Goal: Transaction & Acquisition: Purchase product/service

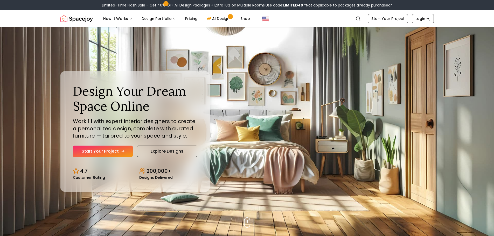
click at [109, 150] on link "Start Your Project" at bounding box center [103, 151] width 60 height 11
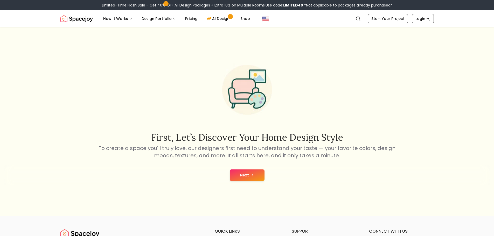
click at [244, 174] on button "Next" at bounding box center [247, 175] width 35 height 11
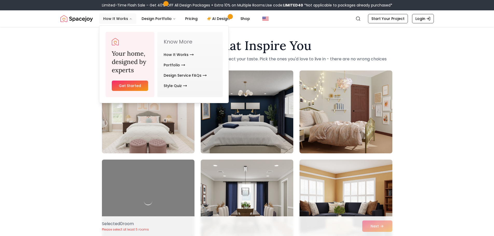
click at [115, 20] on button "How It Works" at bounding box center [117, 18] width 37 height 10
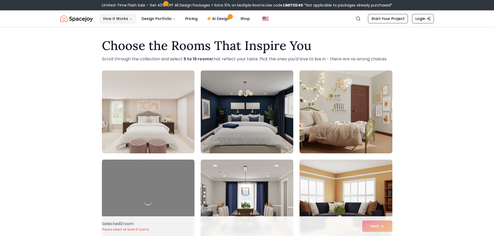
click at [115, 20] on button "How It Works" at bounding box center [117, 18] width 37 height 10
click at [217, 18] on link "AI Design" at bounding box center [219, 18] width 32 height 10
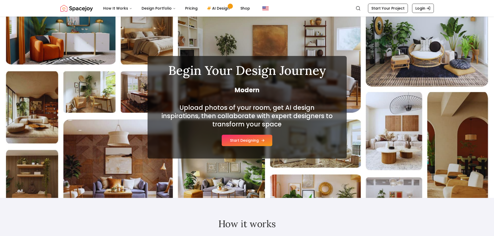
click at [250, 141] on div "Upload photos of your room, get AI design inspirations, then collaborate with e…" at bounding box center [247, 125] width 174 height 43
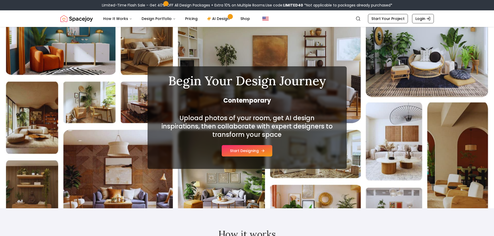
click at [256, 151] on button "Start Designing" at bounding box center [247, 150] width 51 height 11
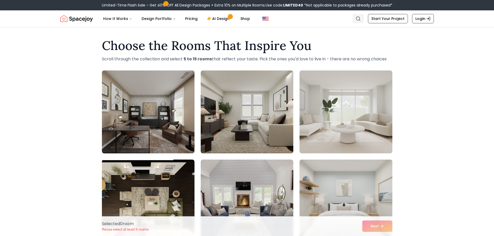
click at [361, 18] on icon "Global" at bounding box center [358, 18] width 5 height 5
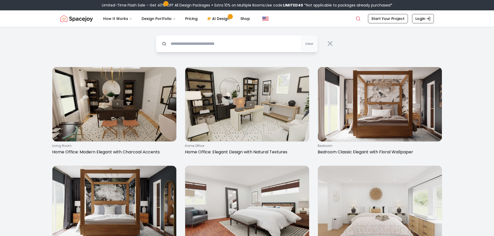
click at [199, 43] on input "text" at bounding box center [237, 43] width 162 height 17
type input "**********"
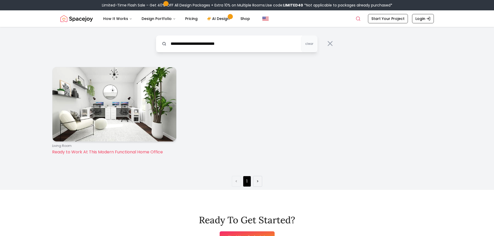
click at [103, 153] on p "Ready to Work At This Modern Functional Home Office" at bounding box center [113, 152] width 123 height 6
